Goal: Find specific page/section: Find specific page/section

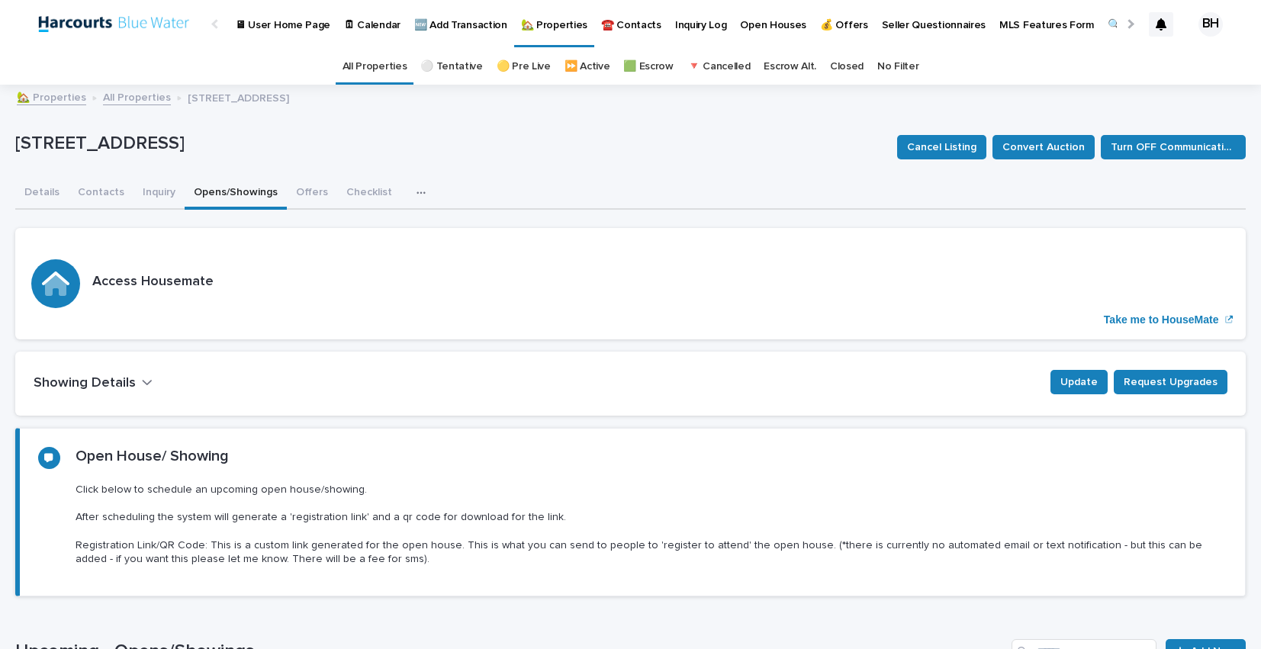
click at [120, 101] on link "All Properties" at bounding box center [137, 97] width 68 height 18
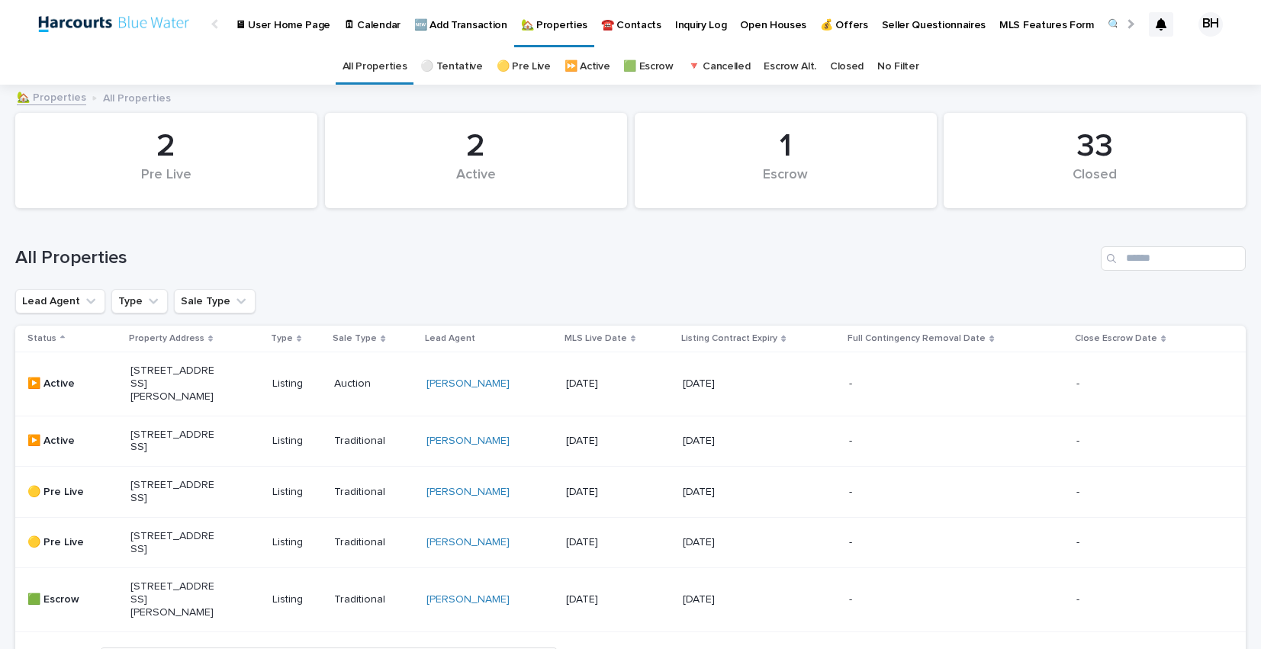
click at [625, 269] on div "All Properties" at bounding box center [630, 258] width 1230 height 24
click at [622, 261] on h1 "All Properties" at bounding box center [554, 258] width 1079 height 22
click at [628, 262] on h1 "All Properties" at bounding box center [554, 258] width 1079 height 22
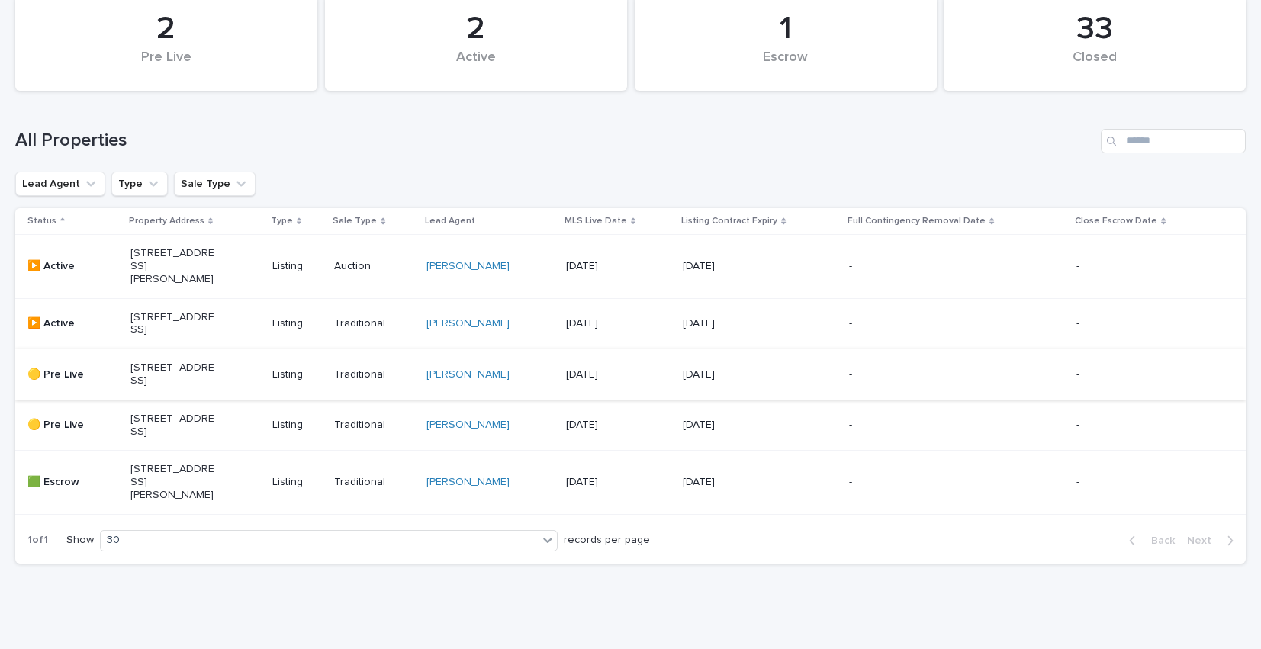
scroll to position [129, 0]
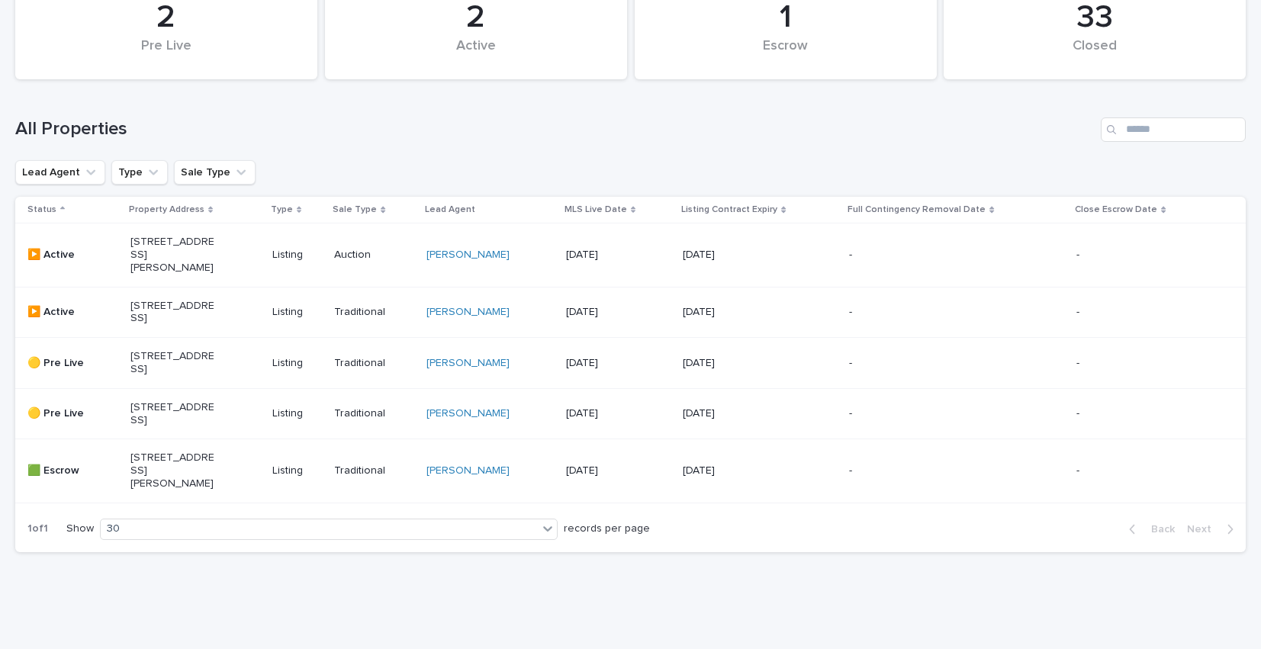
click at [170, 326] on p "[STREET_ADDRESS]" at bounding box center [172, 313] width 85 height 26
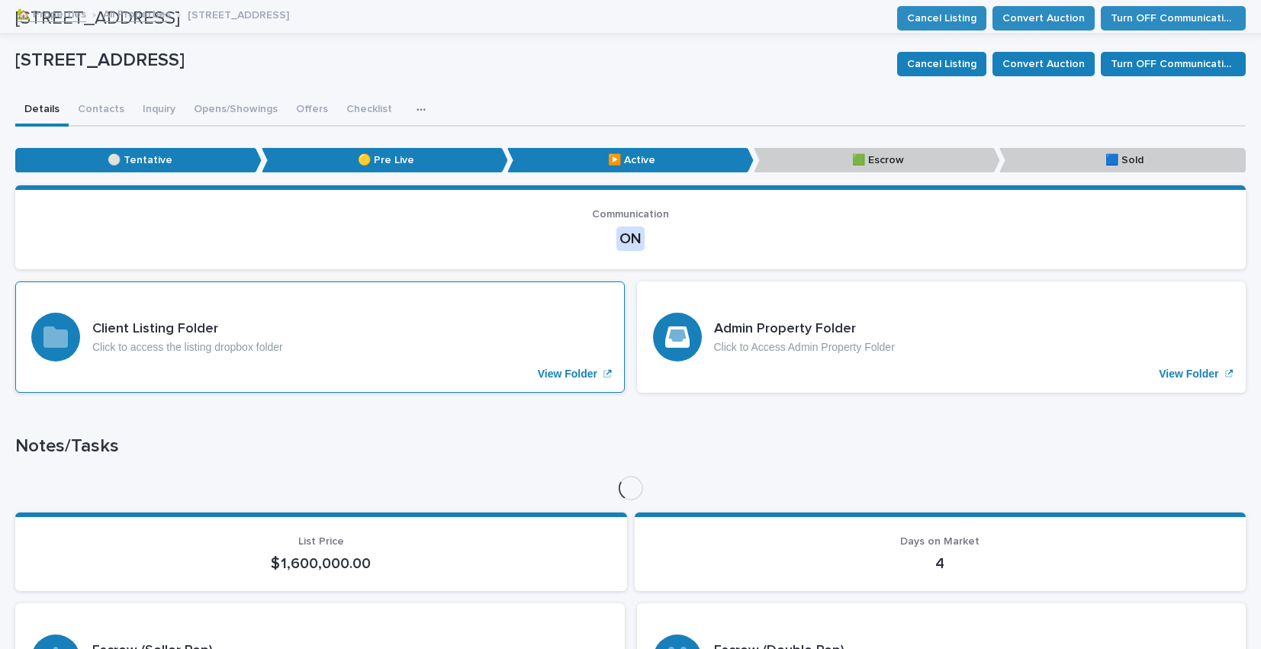
scroll to position [49, 0]
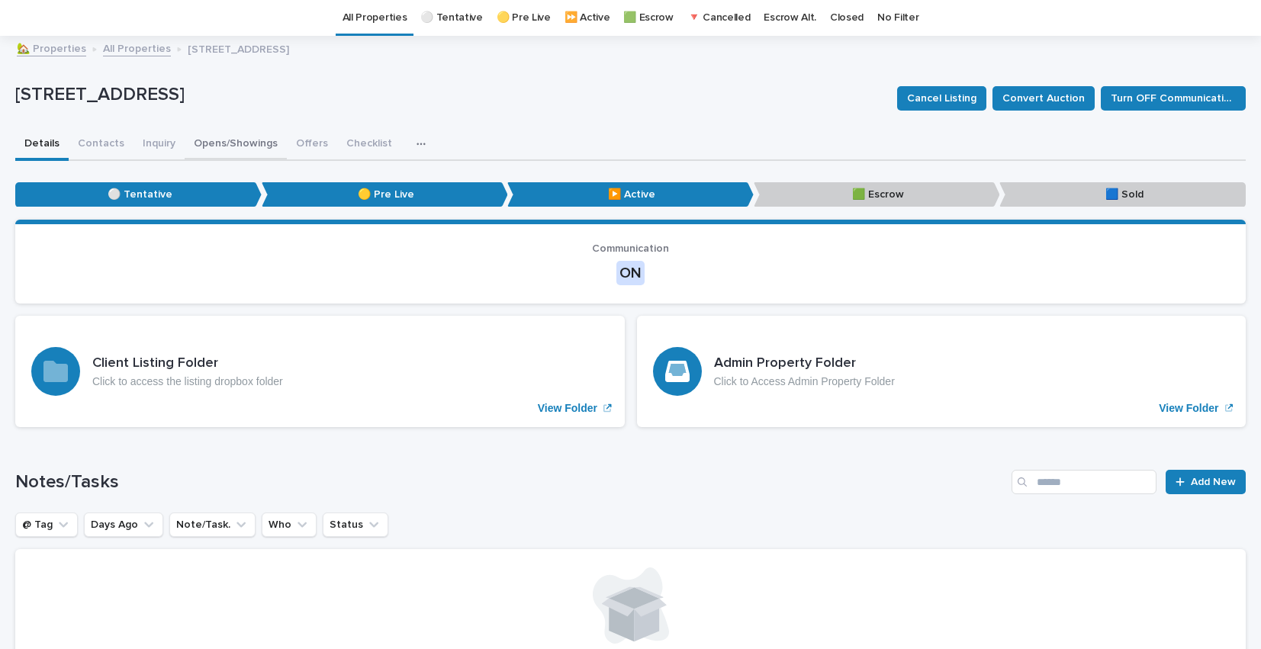
click at [223, 141] on button "Opens/Showings" at bounding box center [236, 145] width 102 height 32
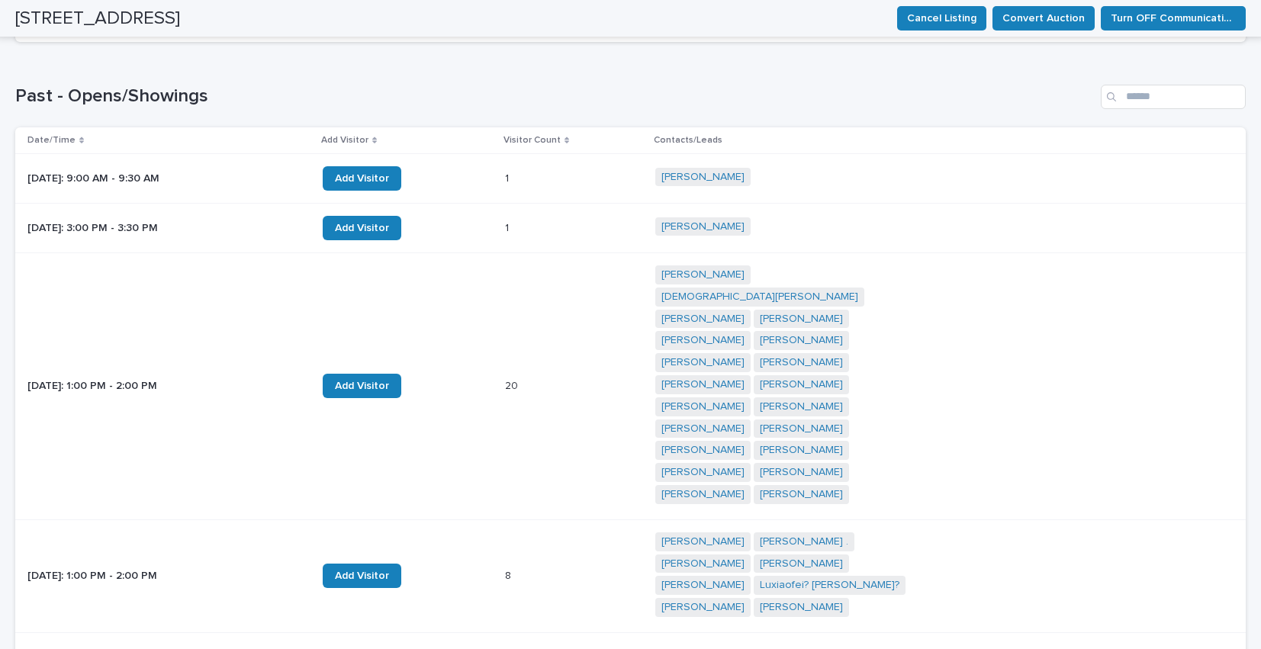
scroll to position [847, 0]
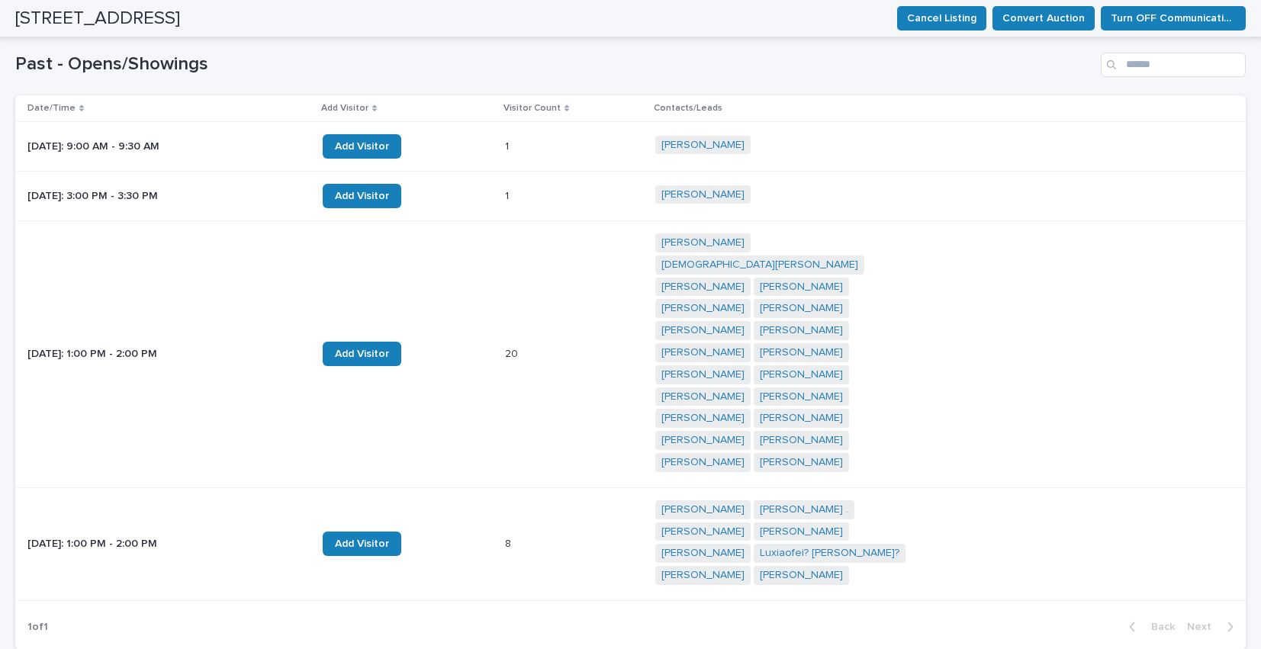
click at [635, 57] on h1 "Past - Opens/Showings" at bounding box center [554, 64] width 1079 height 22
click at [658, 56] on h1 "Past - Opens/Showings" at bounding box center [554, 64] width 1079 height 22
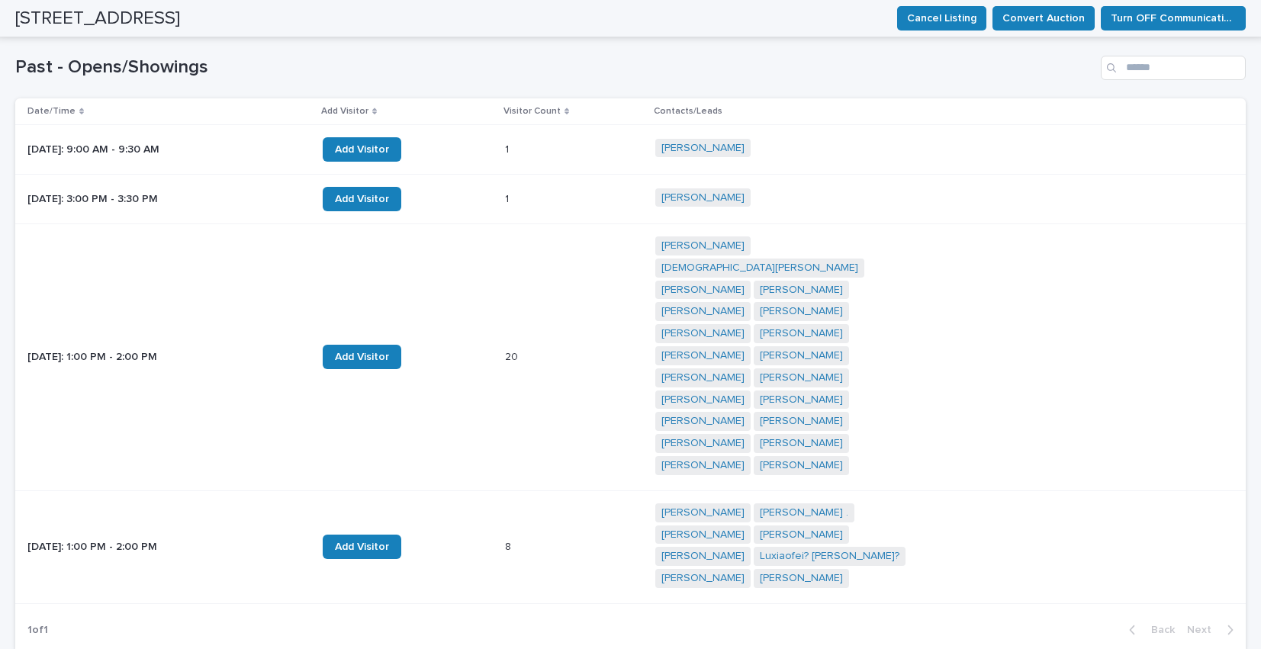
click at [596, 65] on h1 "Past - Opens/Showings" at bounding box center [554, 67] width 1079 height 22
